Goal: Information Seeking & Learning: Learn about a topic

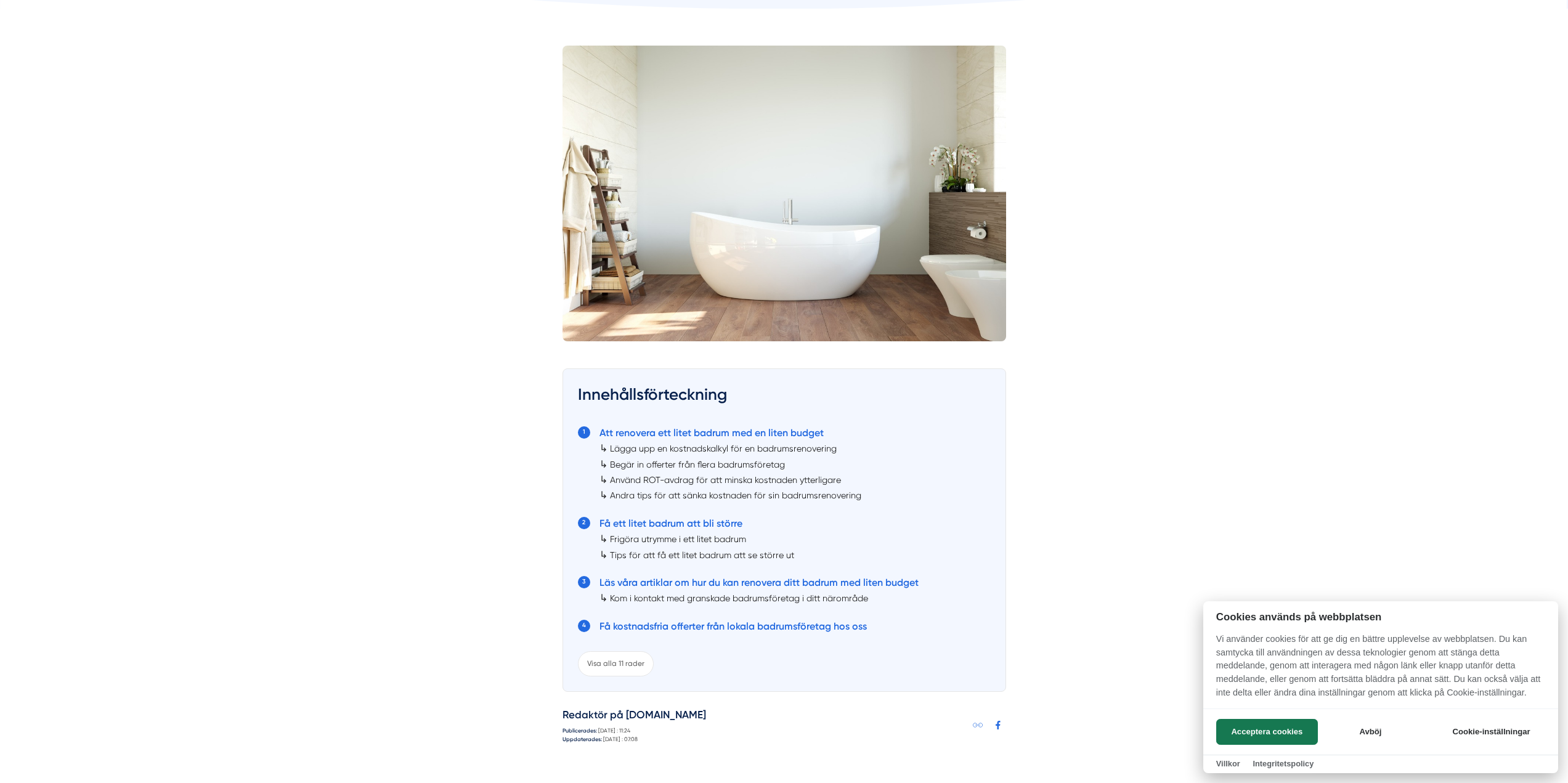
scroll to position [370, 0]
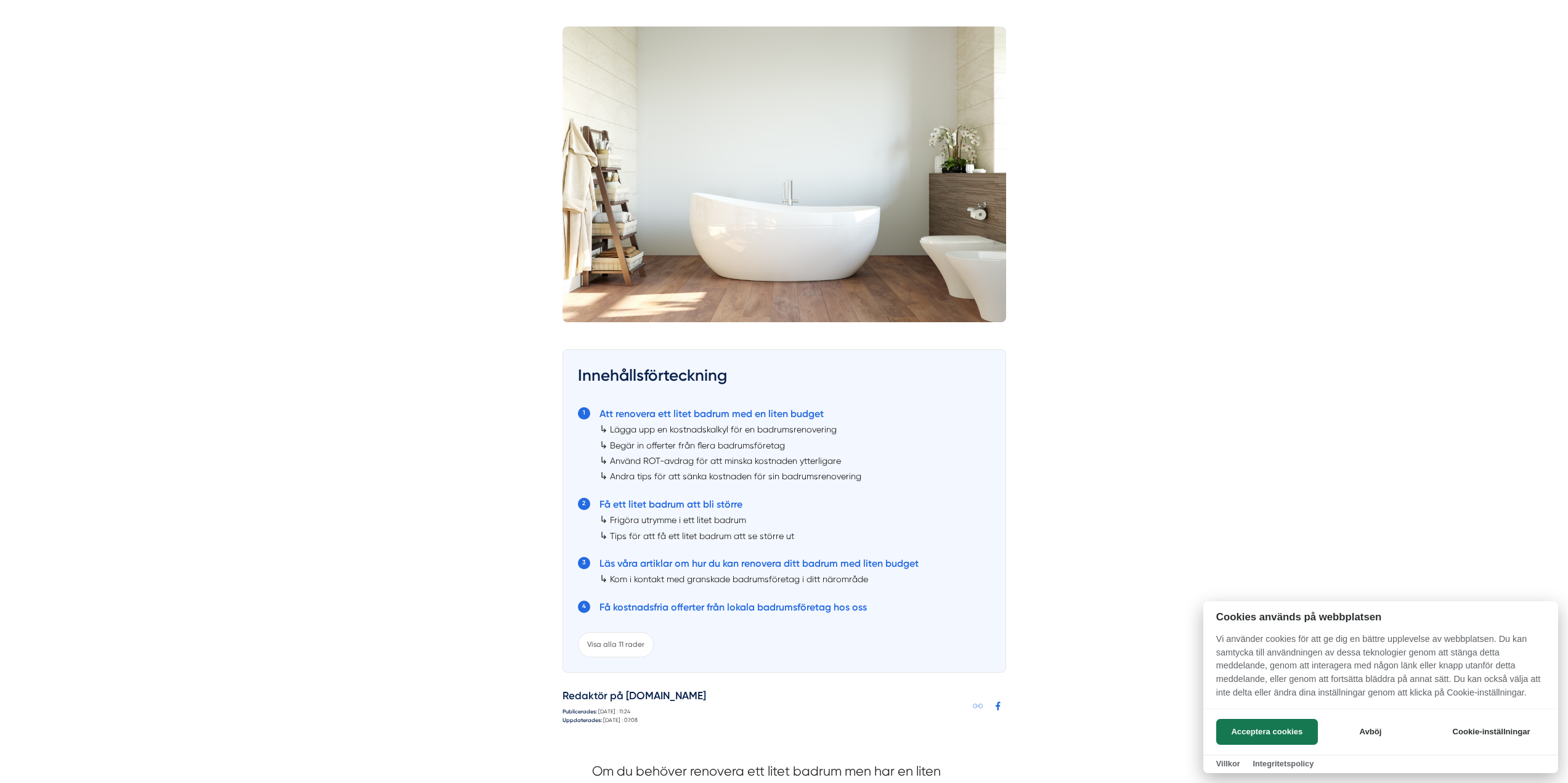
click at [794, 477] on div at bounding box center [784, 391] width 1568 height 783
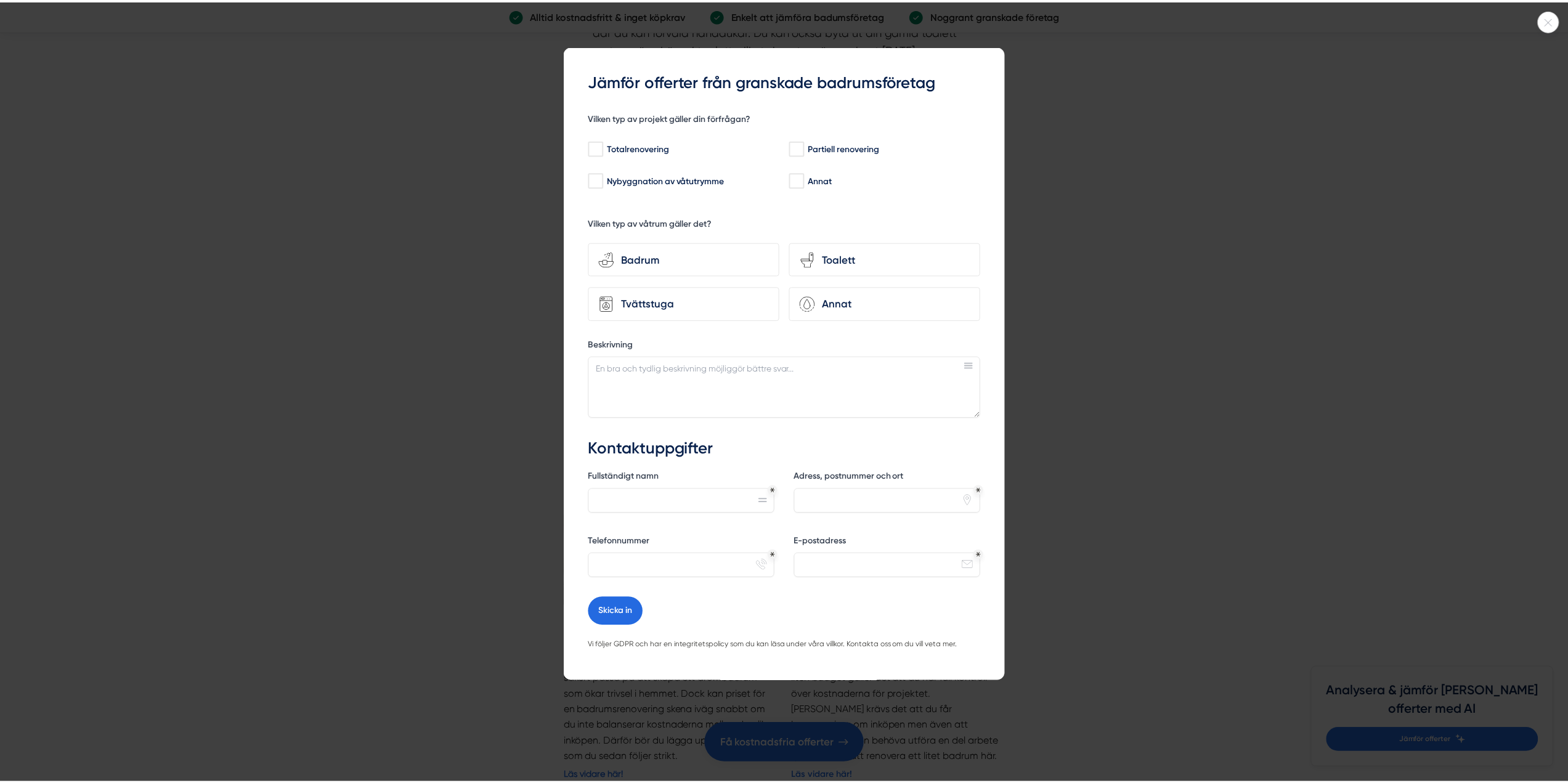
scroll to position [3081, 0]
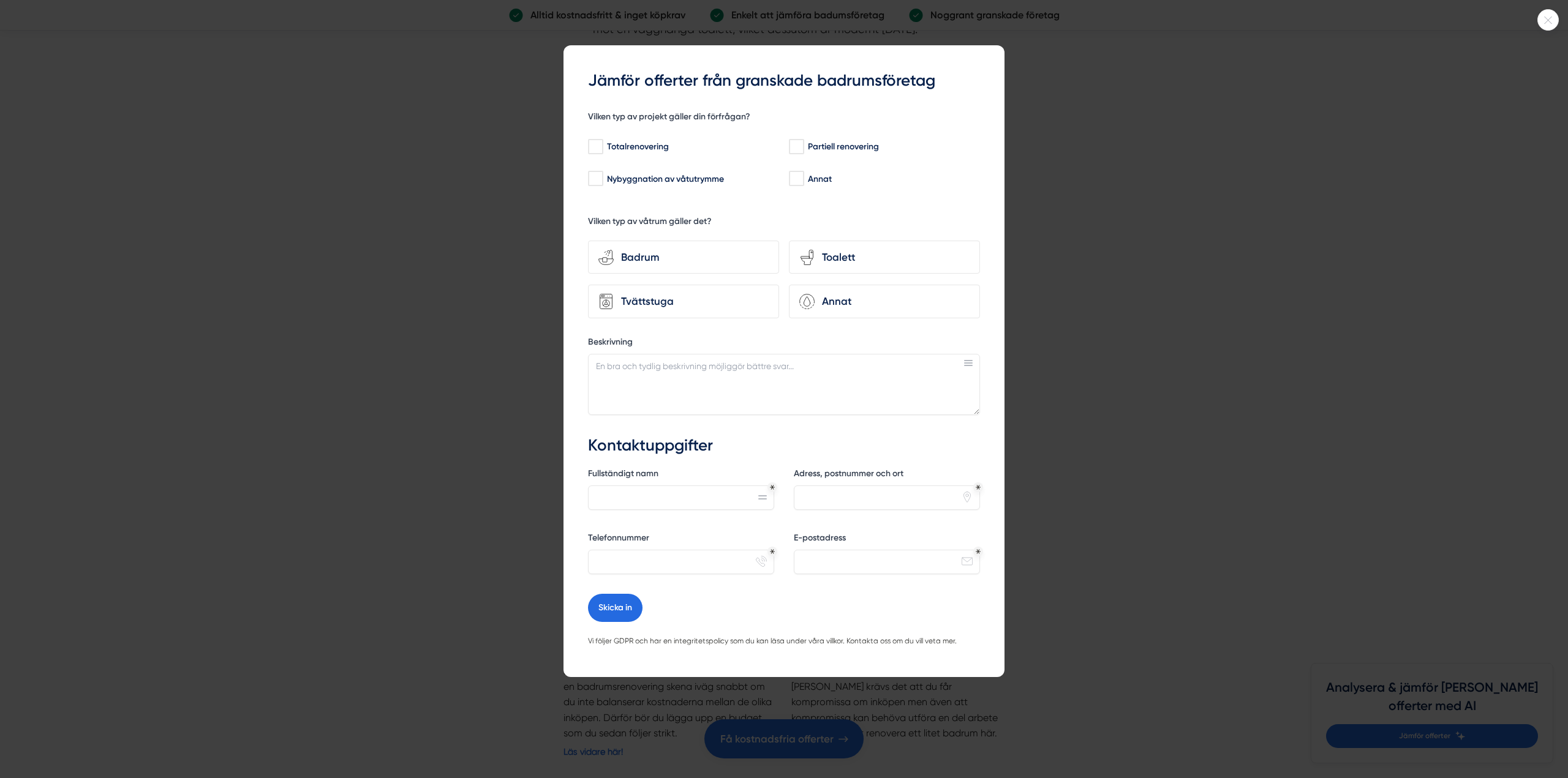
click at [1544, 21] on icon at bounding box center [1548, 20] width 20 height 7
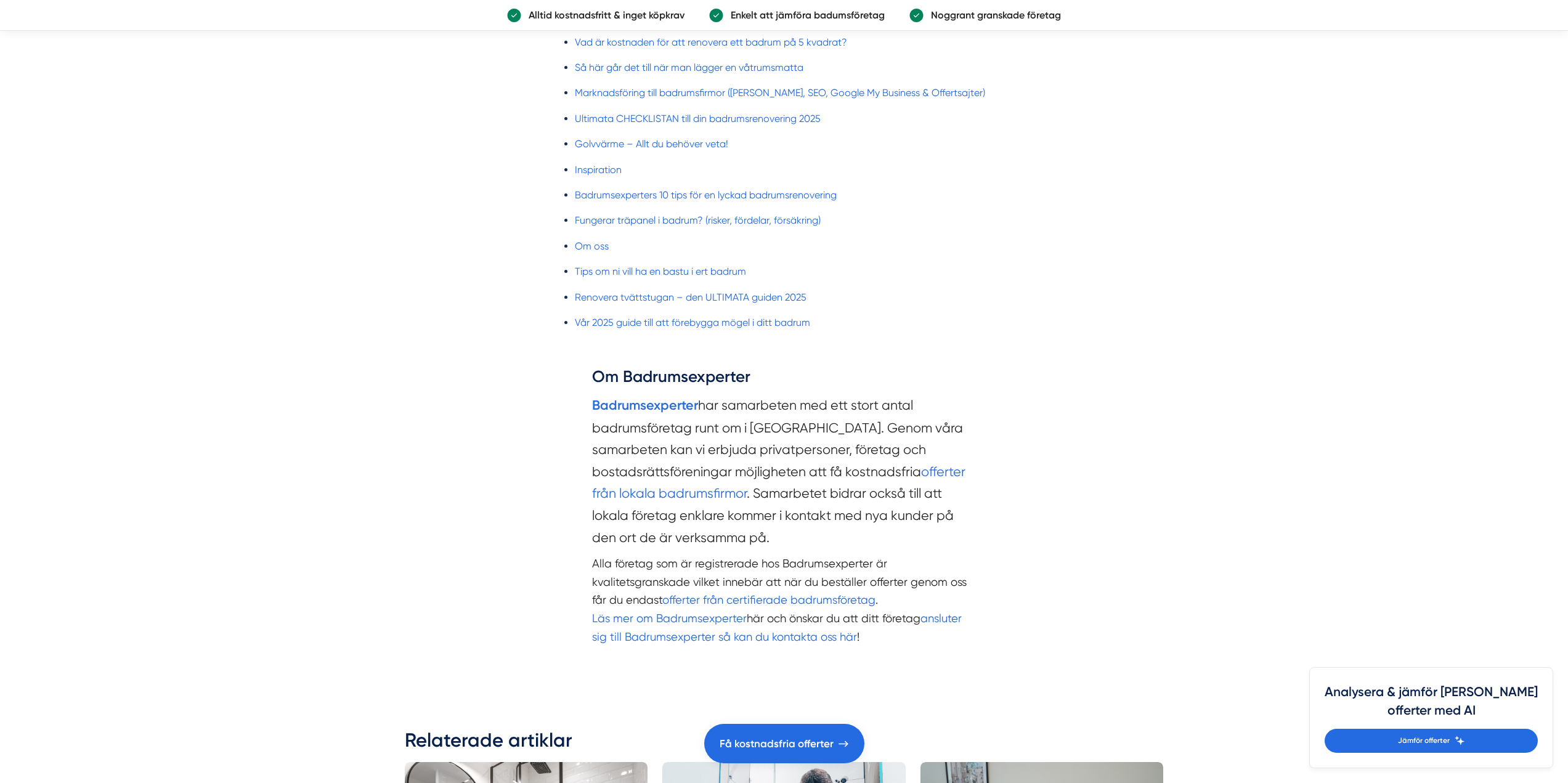
scroll to position [4128, 0]
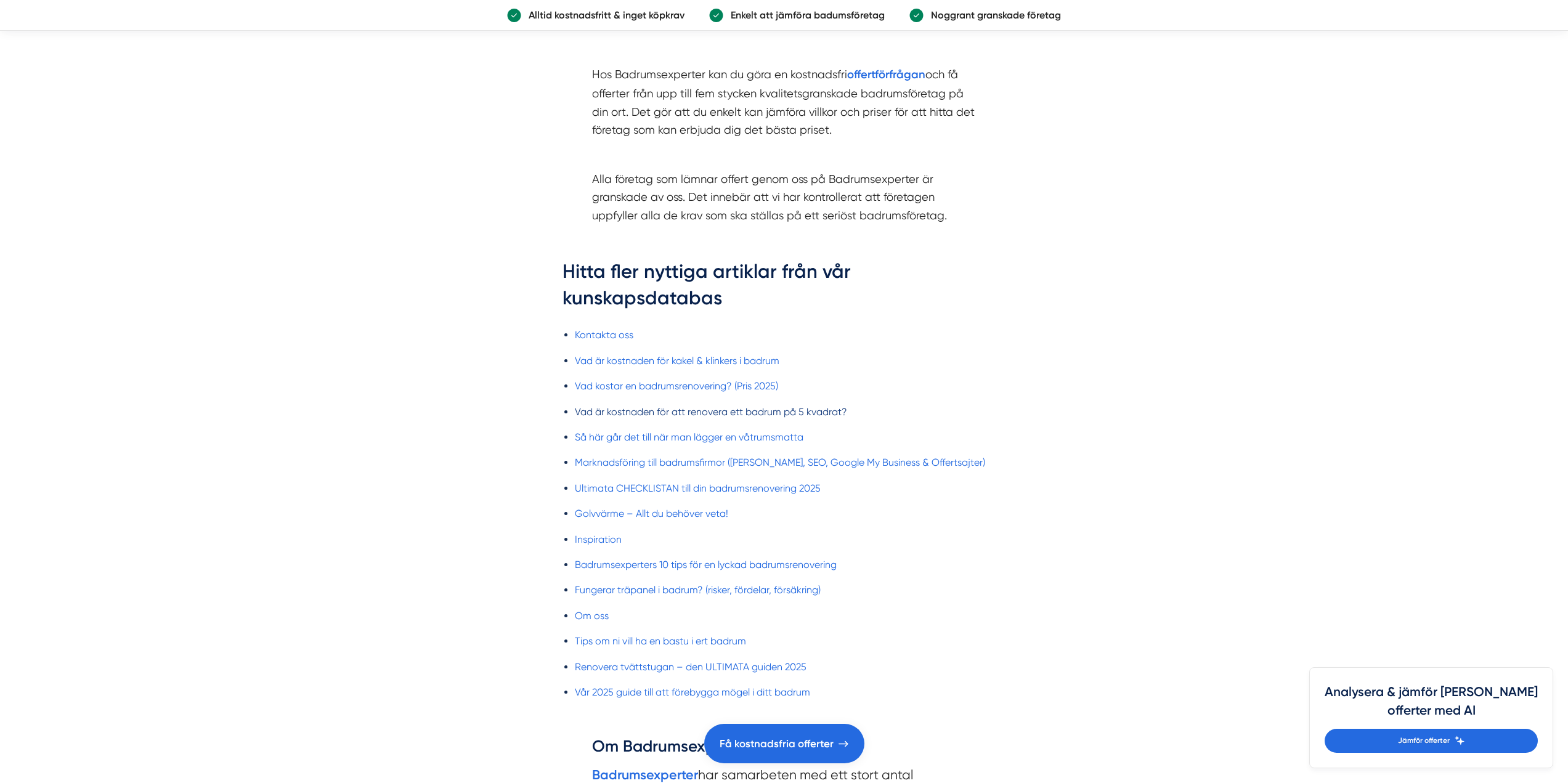
click at [641, 413] on link "Vad är kostnaden för att renovera ett badrum på 5 kvadrat?" at bounding box center [711, 412] width 273 height 12
click at [668, 383] on link "Vad kostar en badrumsrenovering? (Pris 2025)" at bounding box center [677, 386] width 203 height 12
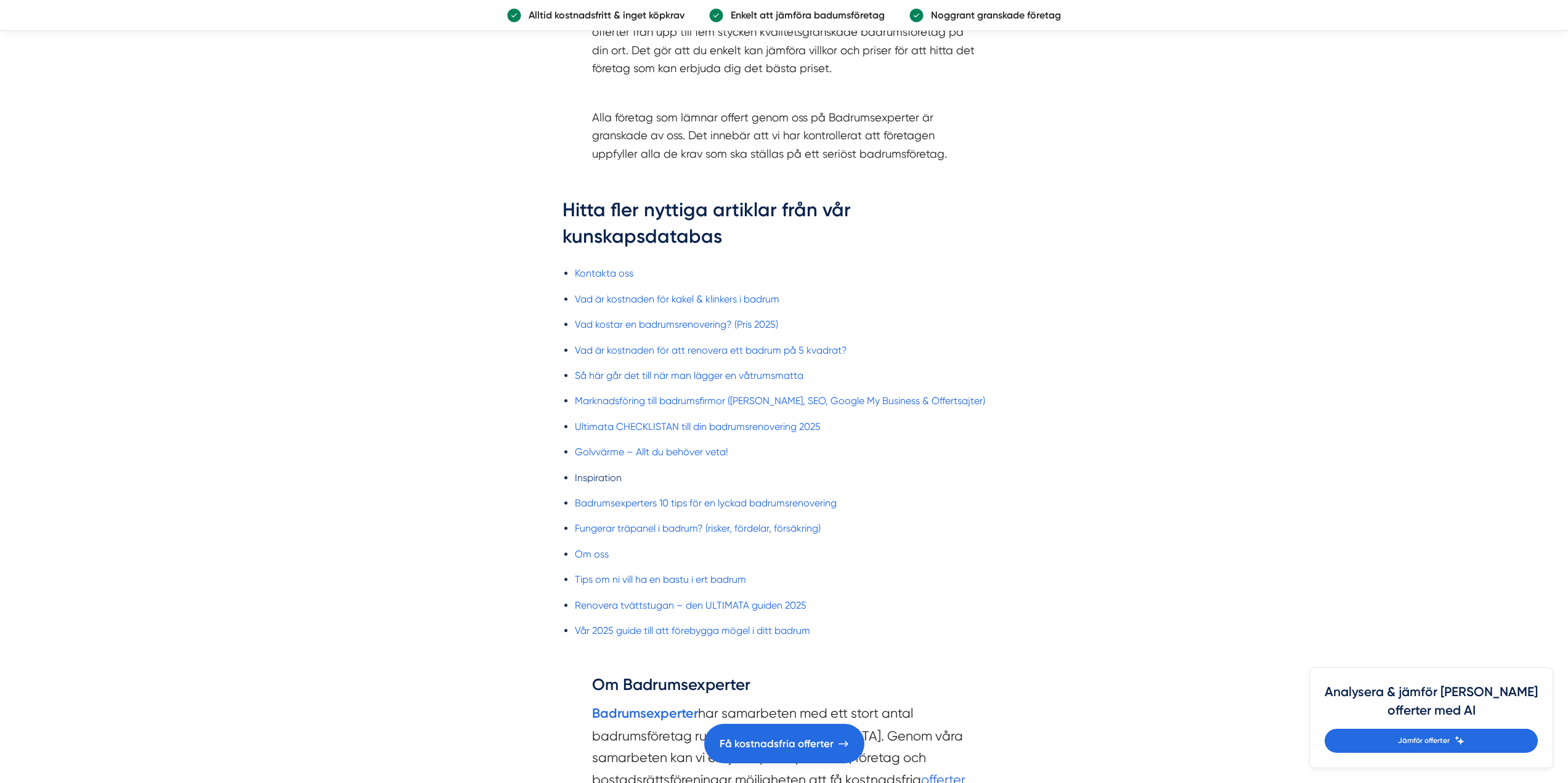
click at [592, 475] on link "Inspiration" at bounding box center [598, 478] width 47 height 12
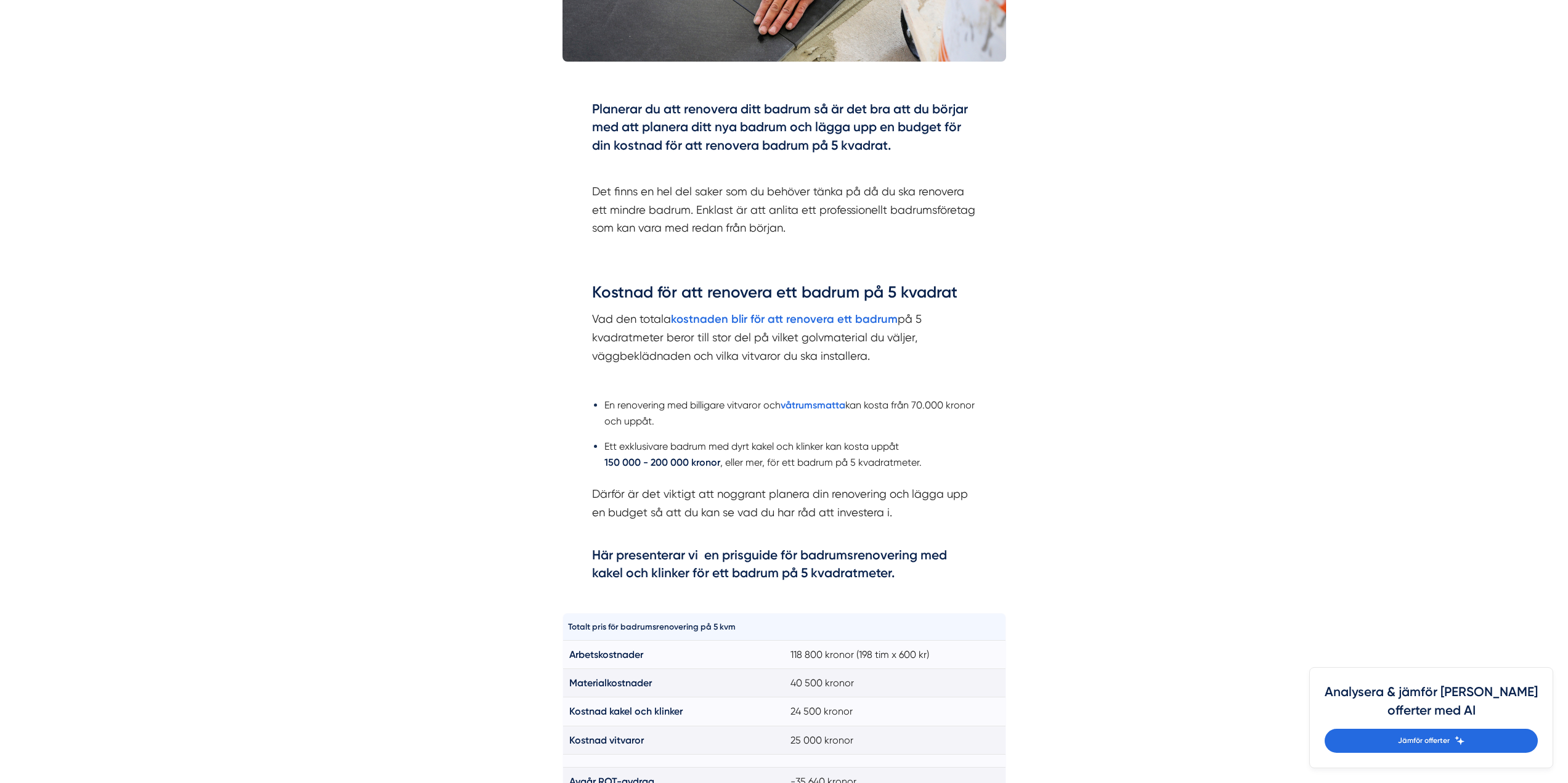
scroll to position [678, 0]
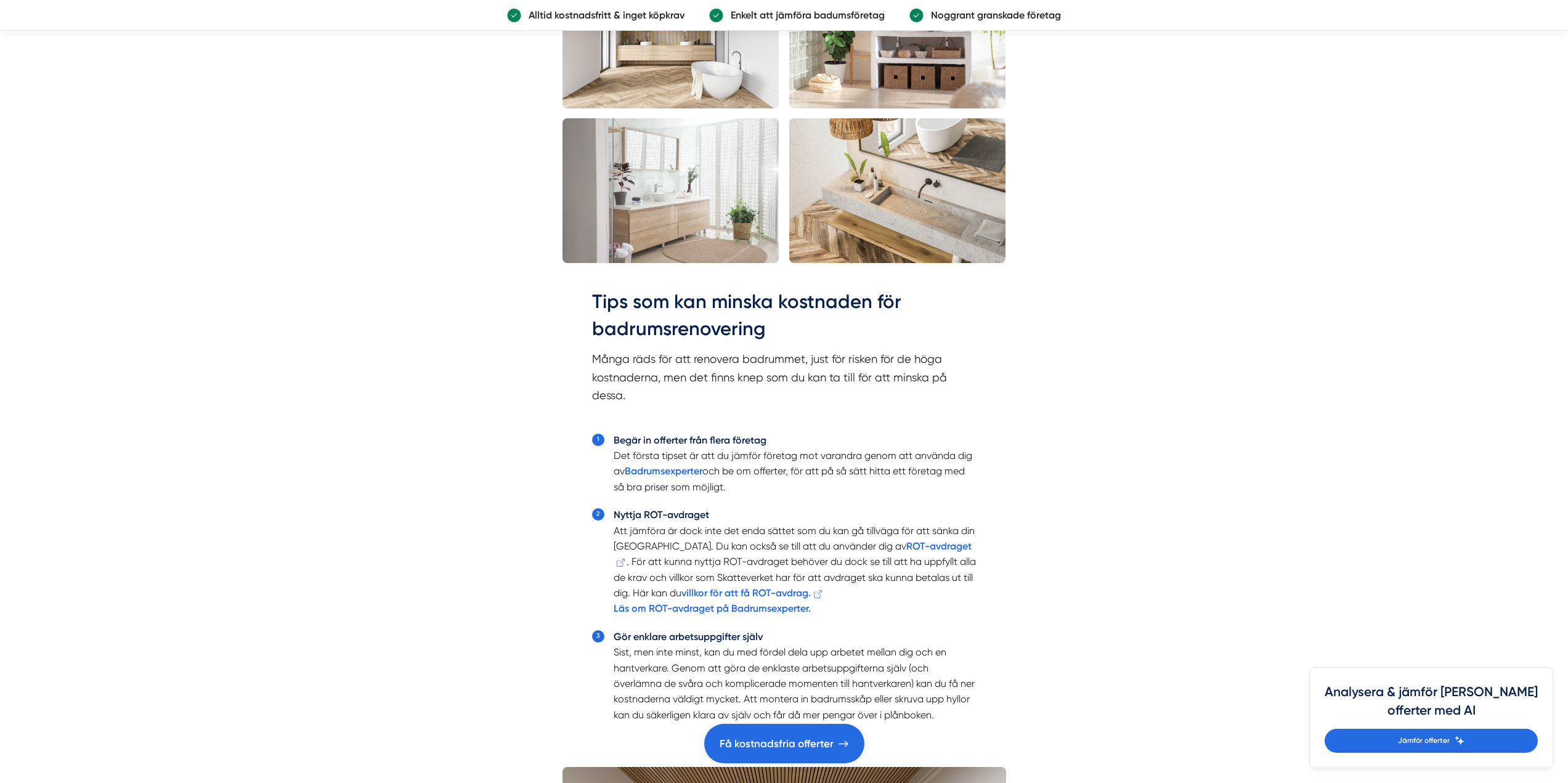
scroll to position [2526, 0]
